Goal: Task Accomplishment & Management: Use online tool/utility

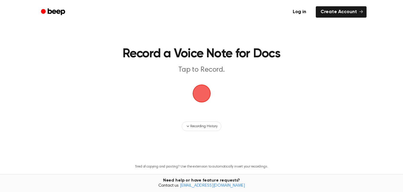
click at [202, 93] on span "button" at bounding box center [201, 93] width 31 height 31
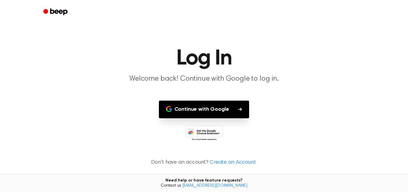
click at [184, 107] on button "Continue with Google" at bounding box center [204, 110] width 91 height 18
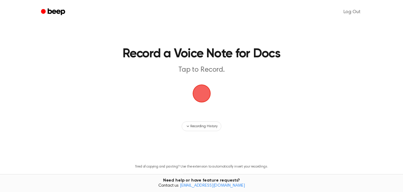
click at [203, 94] on span "button" at bounding box center [201, 93] width 29 height 29
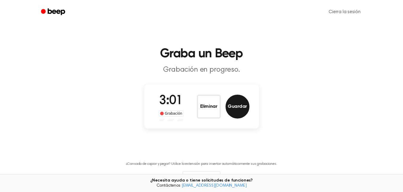
click at [239, 106] on button "Guardar" at bounding box center [238, 107] width 24 height 24
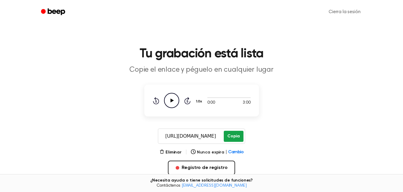
click at [235, 136] on button "Copia" at bounding box center [233, 136] width 19 height 11
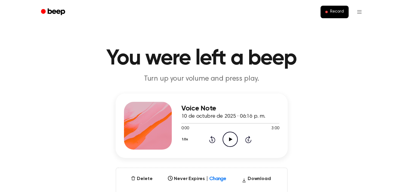
click at [227, 139] on icon "Play Audio" at bounding box center [230, 139] width 15 height 15
click at [300, 156] on div "Voice Note 10 de octubre de 2025 · 06:16 p. m. 0:16 3:00 Your browser does not …" at bounding box center [201, 148] width 389 height 111
click at [366, 126] on div "Voice Note 10 de octubre de 2025 · 06:16 p. m. 0:29 3:00 Your browser does not …" at bounding box center [201, 148] width 389 height 111
